Goal: Task Accomplishment & Management: Complete application form

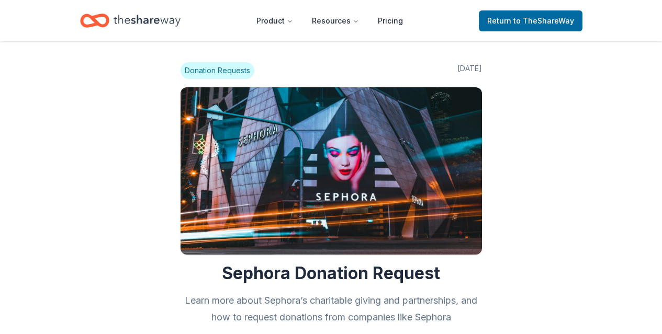
scroll to position [553, 0]
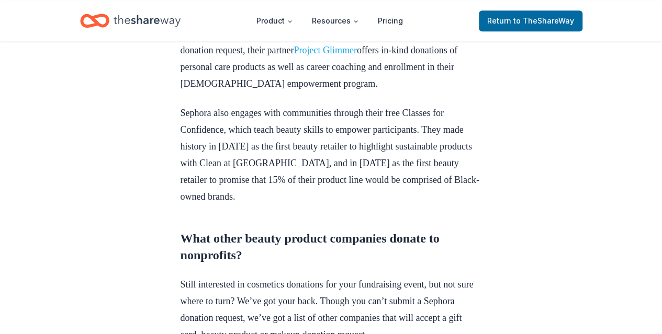
click at [335, 55] on link "Project Glimmer" at bounding box center [325, 50] width 63 height 10
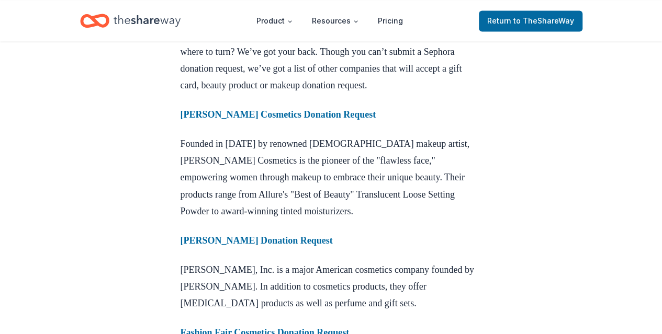
scroll to position [806, 0]
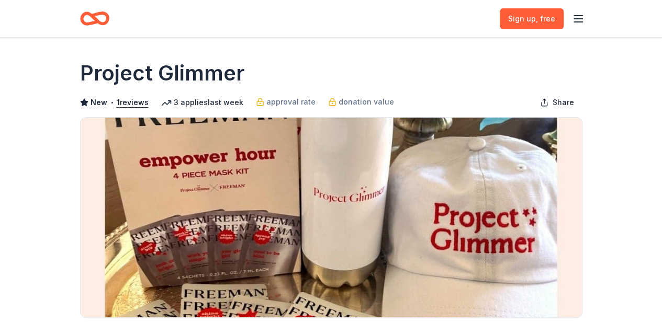
click at [453, 20] on div "Sign up , free" at bounding box center [331, 18] width 502 height 25
click at [579, 20] on icon "button" at bounding box center [578, 19] width 13 height 13
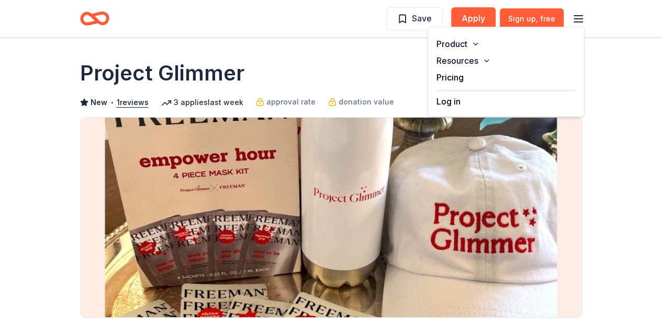
click at [484, 103] on div "Log in" at bounding box center [505, 99] width 139 height 18
click at [445, 103] on button "Log in" at bounding box center [448, 101] width 24 height 13
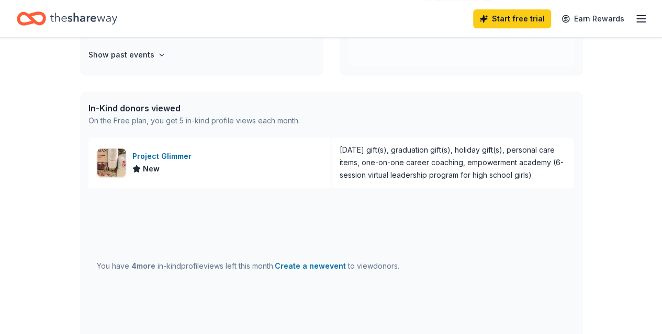
scroll to position [224, 0]
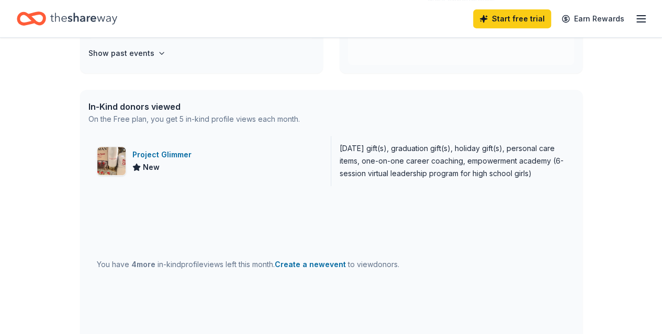
click at [248, 169] on div "Project Glimmer New" at bounding box center [209, 161] width 243 height 50
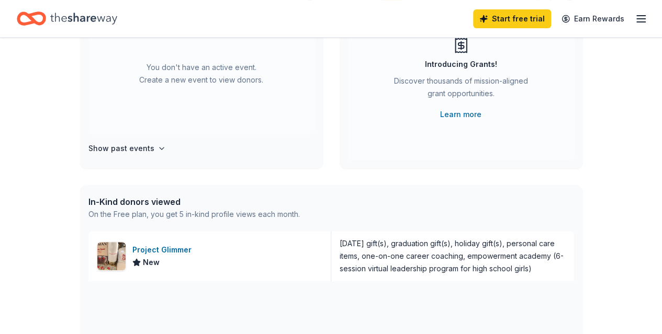
scroll to position [0, 0]
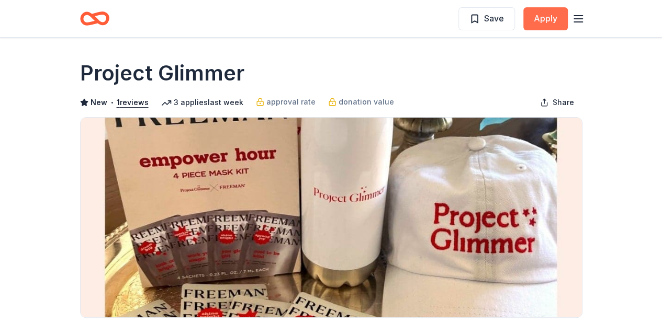
click at [547, 13] on button "Apply" at bounding box center [545, 18] width 44 height 23
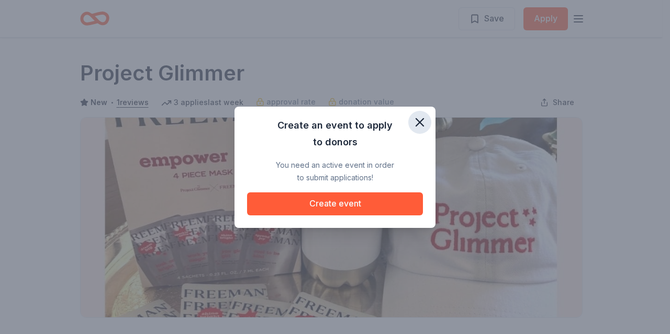
click at [424, 126] on icon "button" at bounding box center [419, 122] width 15 height 15
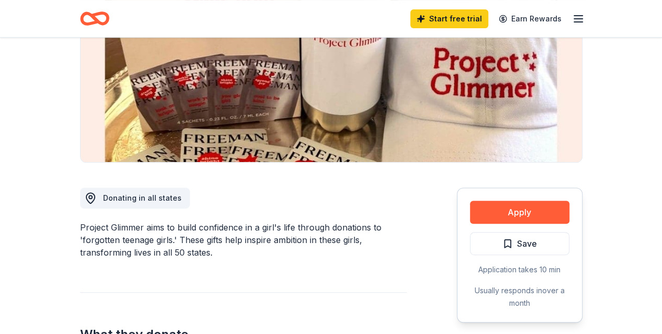
scroll to position [156, 0]
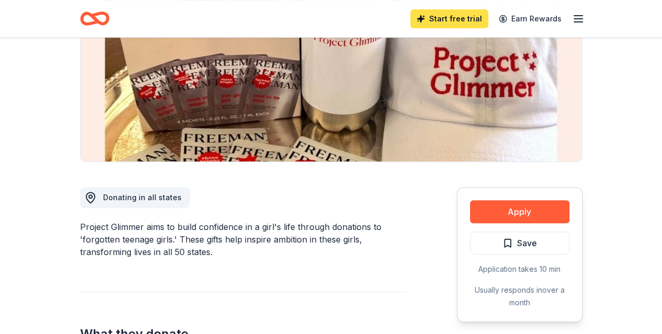
click at [454, 16] on link "Start free trial" at bounding box center [449, 18] width 78 height 19
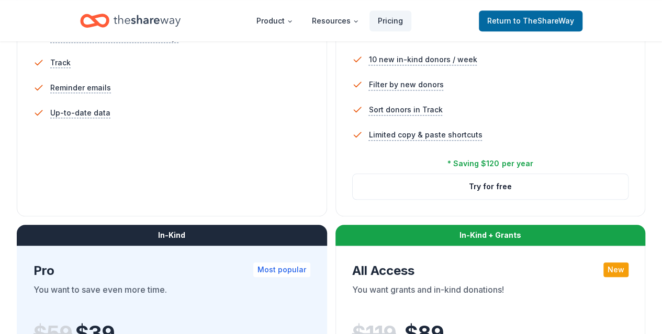
scroll to position [387, 0]
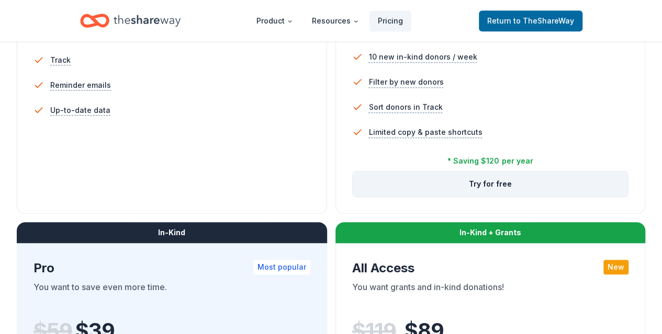
click at [353, 197] on button "Try for free" at bounding box center [491, 184] width 276 height 25
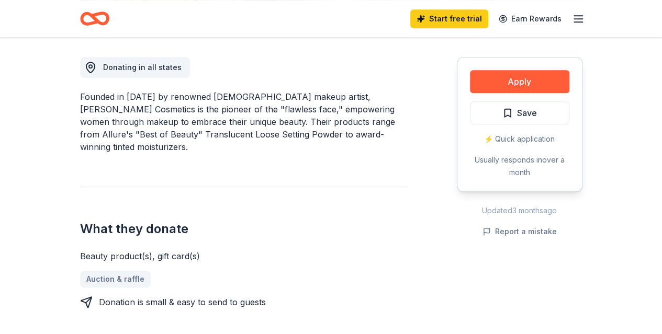
scroll to position [286, 0]
click at [482, 79] on button "Apply" at bounding box center [519, 82] width 99 height 23
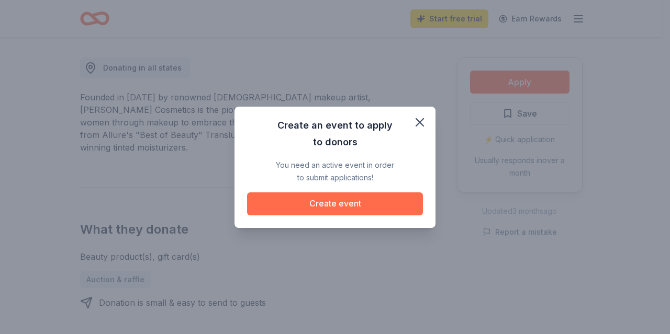
click at [362, 206] on button "Create event" at bounding box center [335, 204] width 176 height 23
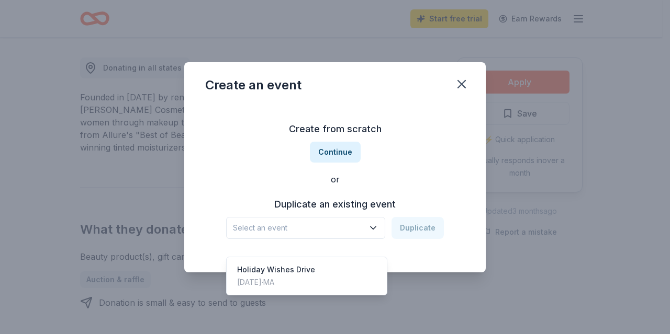
click at [335, 232] on span "Select an event" at bounding box center [298, 228] width 131 height 13
click at [463, 83] on div "Create an event Create from scratch Continue or Duplicate an existing event Sel…" at bounding box center [334, 167] width 301 height 210
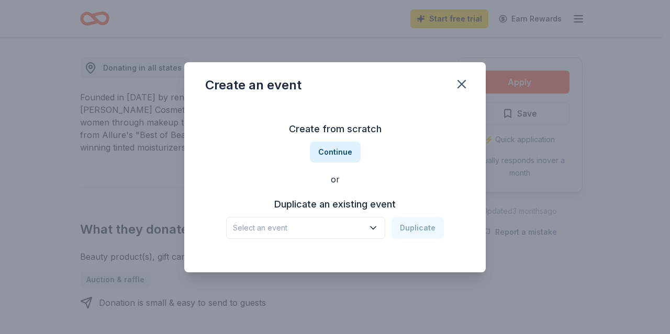
click at [463, 83] on icon "button" at bounding box center [461, 84] width 7 height 7
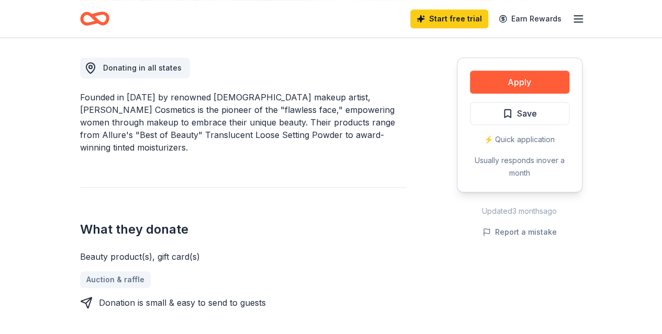
scroll to position [0, 0]
